Goal: Navigation & Orientation: Find specific page/section

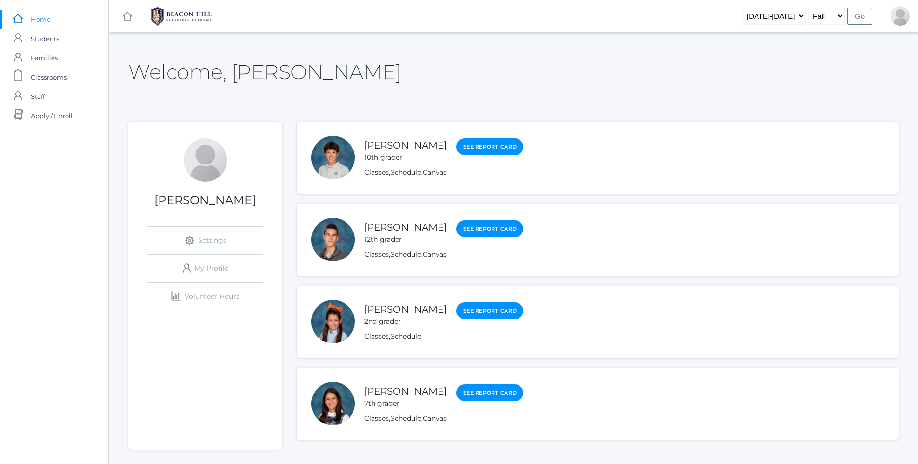
click at [377, 337] on link "Classes" at bounding box center [376, 336] width 25 height 9
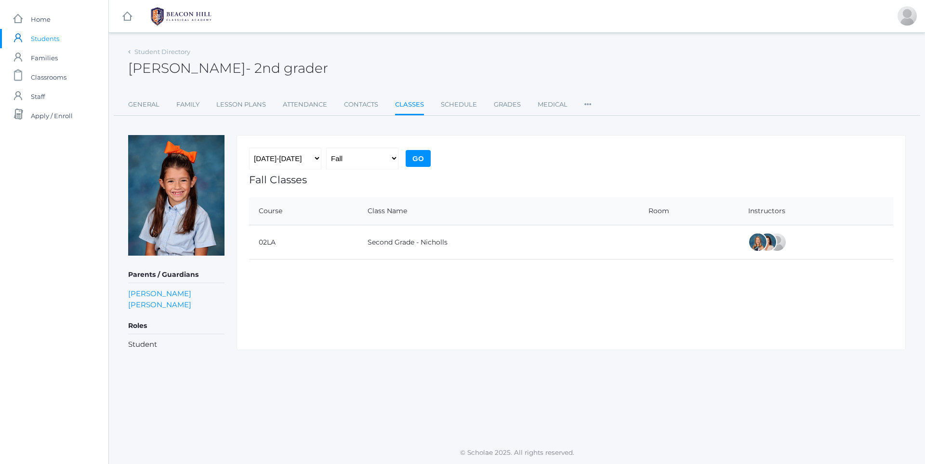
scroll to position [0, 0]
click at [249, 98] on link "Lesson Plans" at bounding box center [241, 104] width 50 height 19
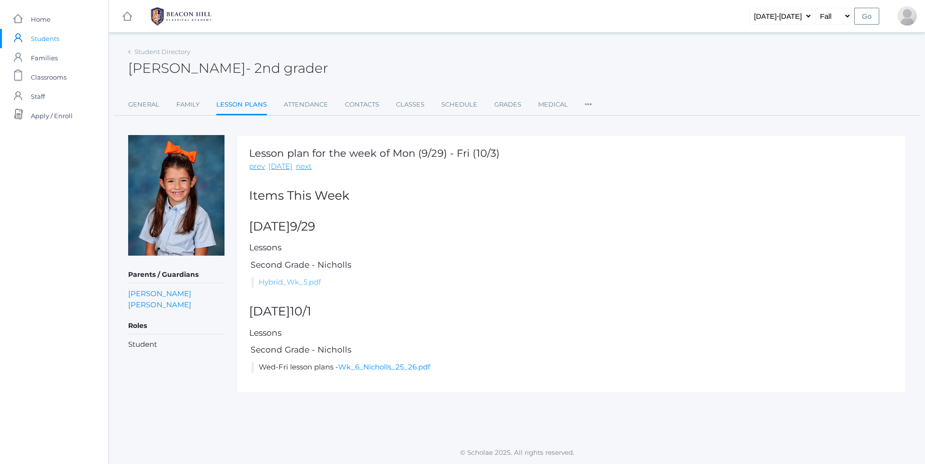
click at [301, 280] on link "Hybrid_Wk_5.pdf" at bounding box center [290, 281] width 62 height 9
click at [299, 106] on link "Attendance" at bounding box center [306, 104] width 44 height 19
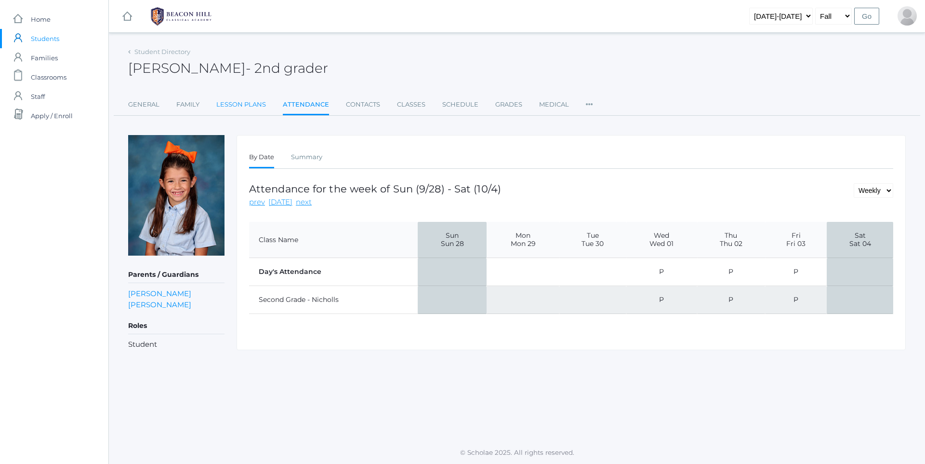
click at [262, 105] on link "Lesson Plans" at bounding box center [241, 104] width 50 height 19
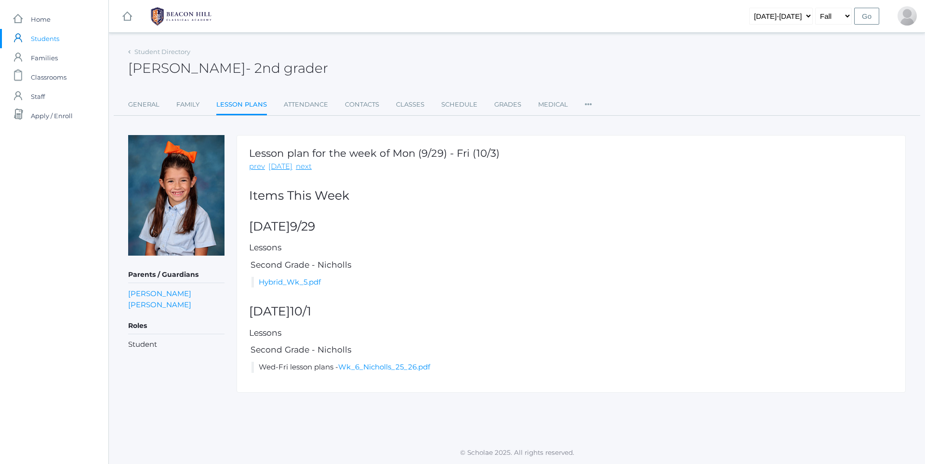
click at [328, 107] on ul "General Family Lesson Plans Attendance Contacts Classes Schedule Grades Medical…" at bounding box center [517, 105] width 778 height 21
click at [365, 103] on link "Contacts" at bounding box center [362, 104] width 34 height 19
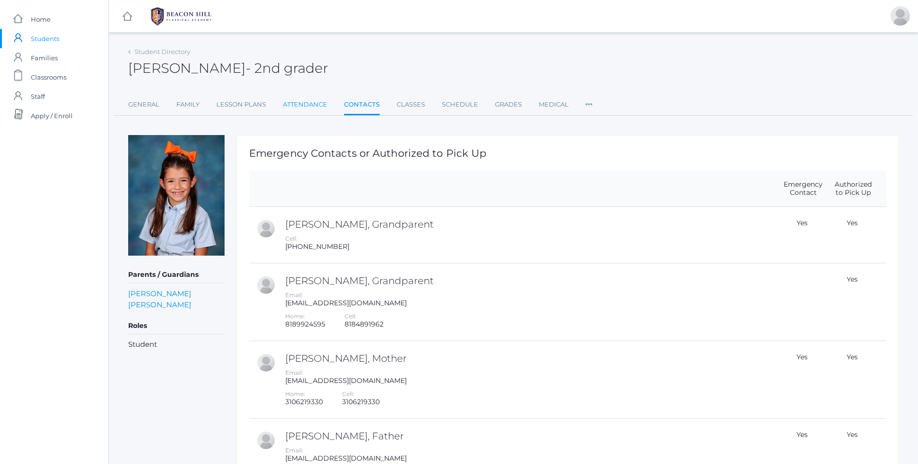
click at [313, 105] on link "Attendance" at bounding box center [305, 104] width 44 height 19
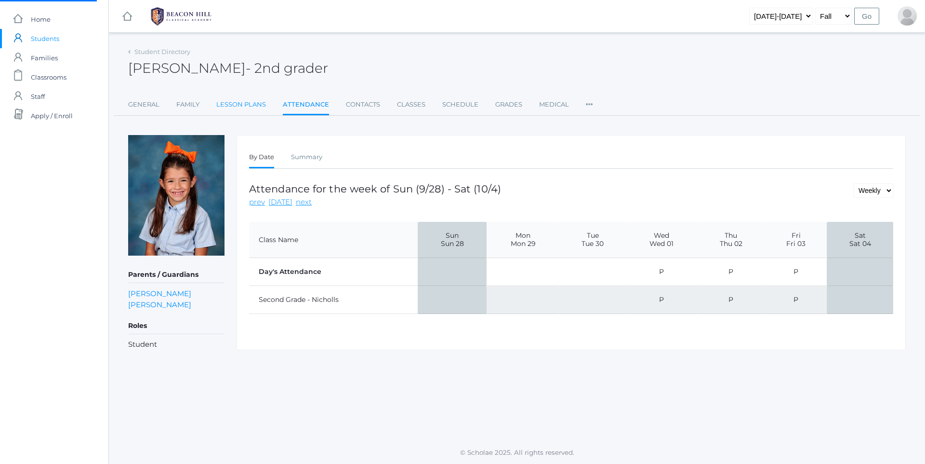
click at [265, 106] on link "Lesson Plans" at bounding box center [241, 104] width 50 height 19
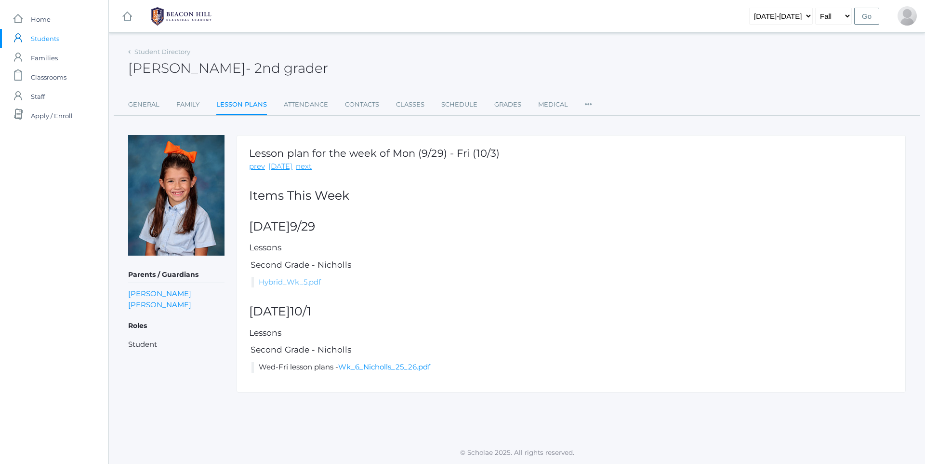
click at [307, 277] on link "Hybrid_Wk_5.pdf" at bounding box center [290, 281] width 62 height 9
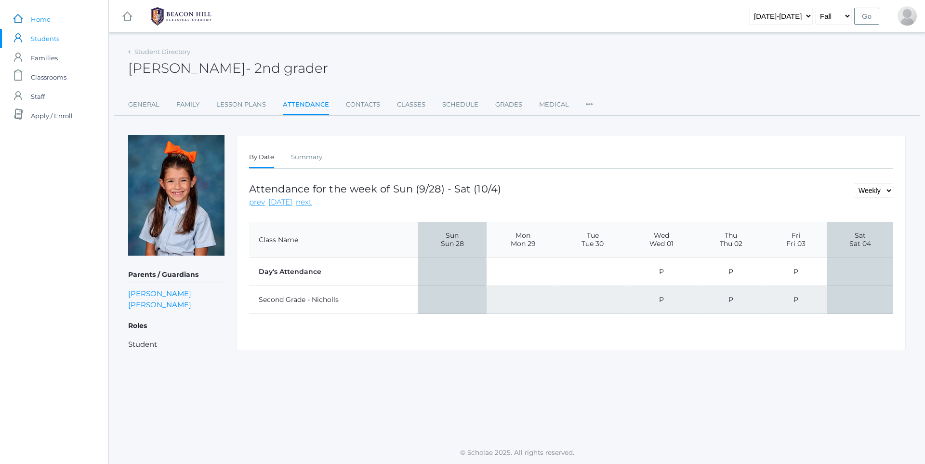
click at [40, 20] on span "Home" at bounding box center [41, 19] width 20 height 19
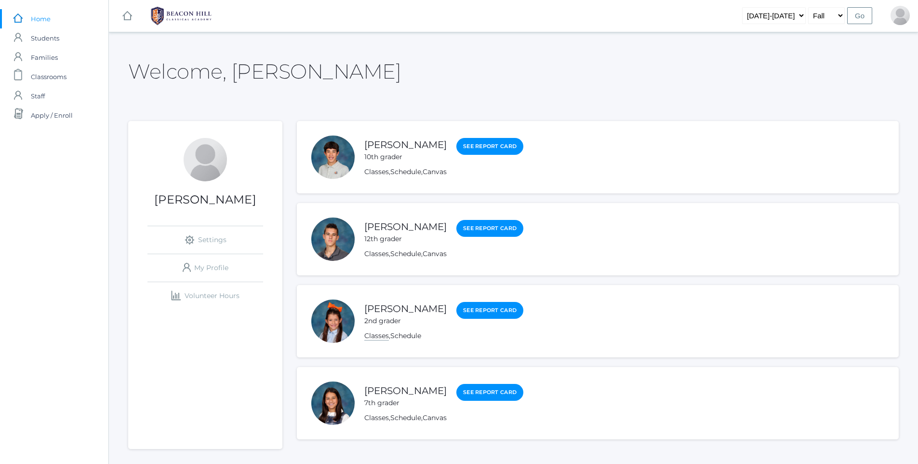
click at [378, 334] on link "Classes" at bounding box center [376, 335] width 25 height 9
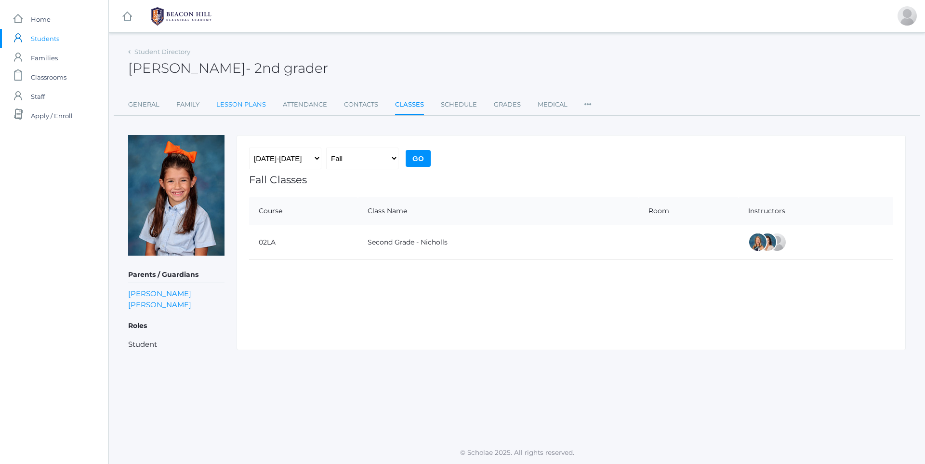
click at [245, 107] on link "Lesson Plans" at bounding box center [241, 104] width 50 height 19
